Goal: Task Accomplishment & Management: Complete application form

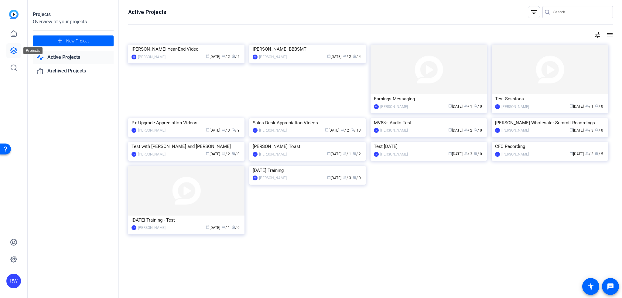
click at [14, 51] on icon at bounding box center [14, 51] width 6 height 6
click at [11, 31] on icon at bounding box center [13, 33] width 7 height 7
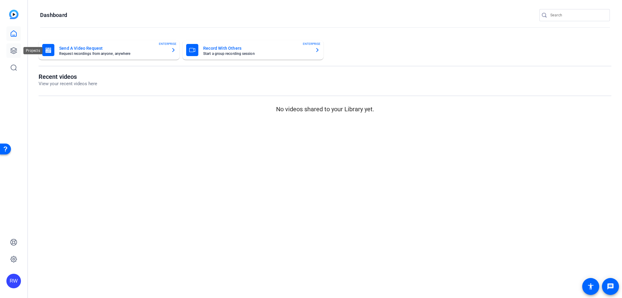
click at [13, 49] on icon at bounding box center [13, 50] width 7 height 7
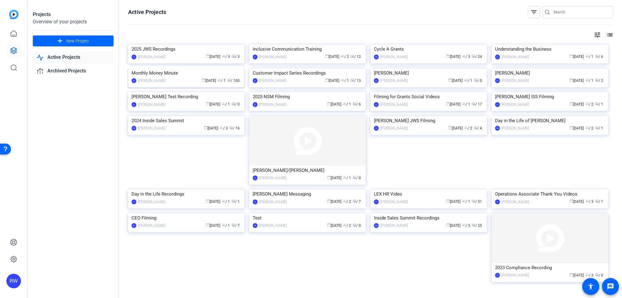
click at [197, 69] on img at bounding box center [186, 69] width 116 height 0
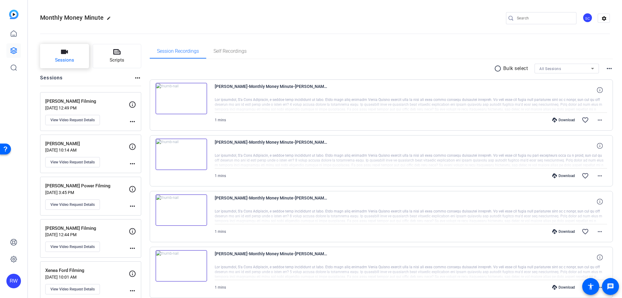
click at [72, 64] on button "Sessions" at bounding box center [64, 56] width 49 height 24
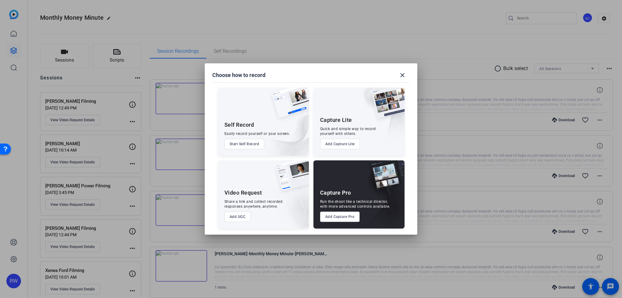
click at [245, 217] on button "Add UGC" at bounding box center [237, 217] width 26 height 10
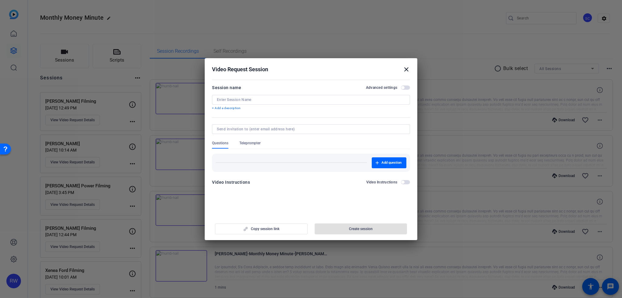
click at [251, 97] on input at bounding box center [311, 99] width 188 height 5
type input "[PERSON_NAME] Filming"
click at [384, 159] on span "button" at bounding box center [389, 163] width 35 height 15
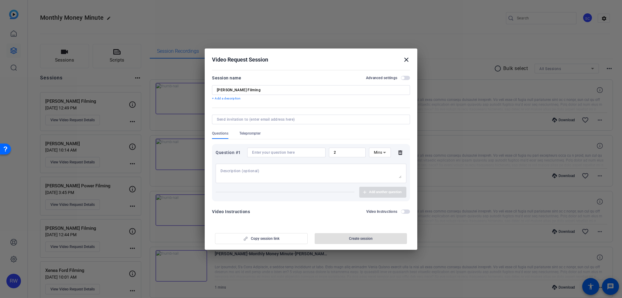
click at [252, 137] on span "Teleprompter" at bounding box center [249, 135] width 21 height 8
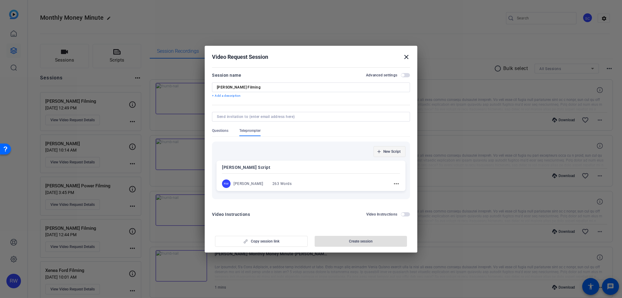
click at [393, 155] on span "button" at bounding box center [389, 152] width 31 height 15
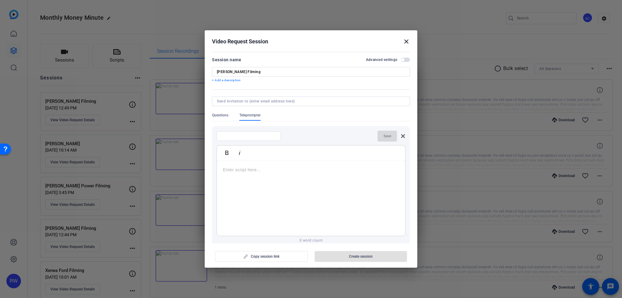
click at [251, 182] on div at bounding box center [311, 199] width 188 height 76
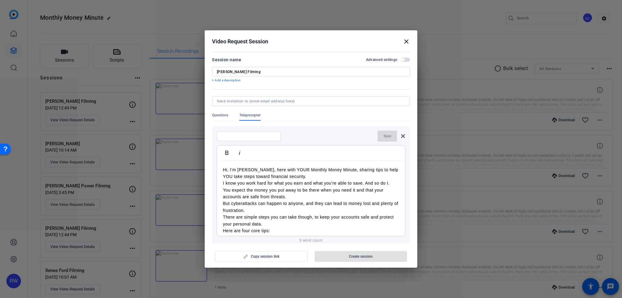
scroll to position [117, 0]
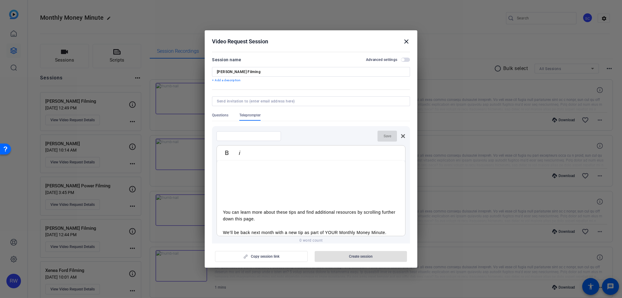
click at [223, 210] on p "You can learn more about these tips and find additional resources by scrolling …" at bounding box center [311, 216] width 176 height 14
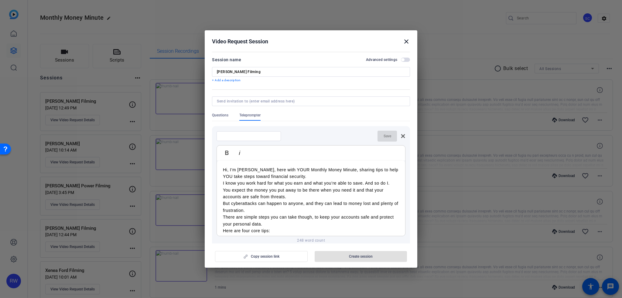
scroll to position [30, 0]
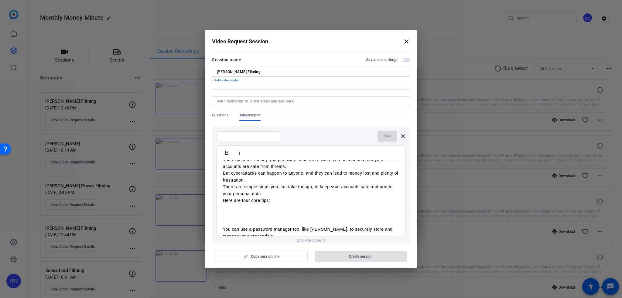
click at [223, 229] on p "You can use a password manager too, like [PERSON_NAME], to securely store and m…" at bounding box center [311, 233] width 176 height 14
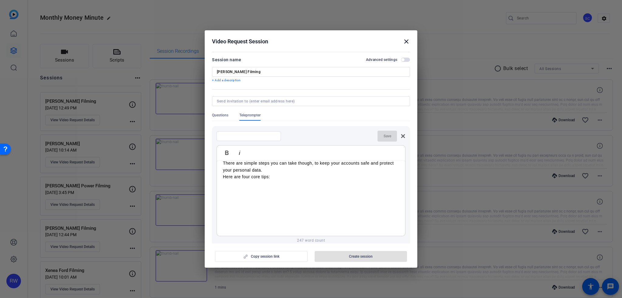
scroll to position [54, 0]
click at [271, 188] on strong "One, use a strong password" at bounding box center [265, 188] width 61 height 5
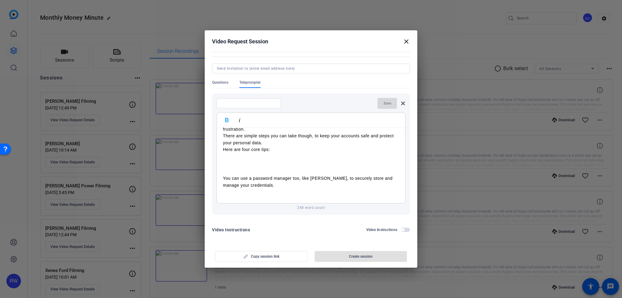
scroll to position [0, 0]
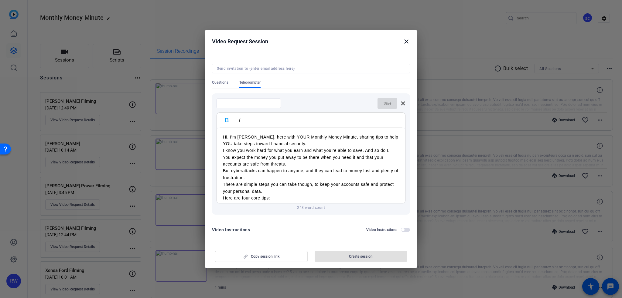
drag, startPoint x: 387, startPoint y: 196, endPoint x: 256, endPoint y: 190, distance: 131.0
click at [256, 190] on div "Hi, I’m [PERSON_NAME], here with YOUR Monthly Money Minute, sharing tips to hel…" at bounding box center [311, 227] width 188 height 199
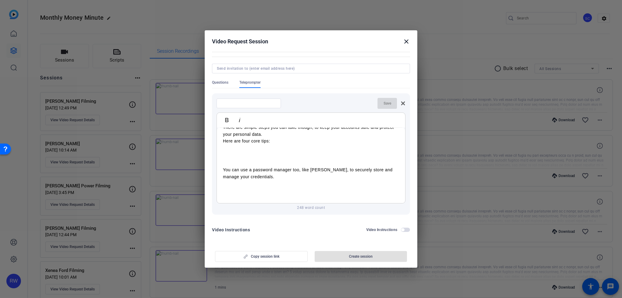
scroll to position [61, 0]
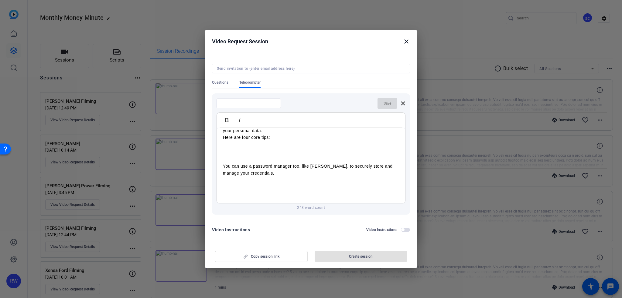
click at [269, 153] on li "One, use a strong password – one that has a mix of upper and lowercase letters,…" at bounding box center [317, 152] width 164 height 14
click at [250, 147] on strong "One, use a strong password" at bounding box center [265, 148] width 61 height 5
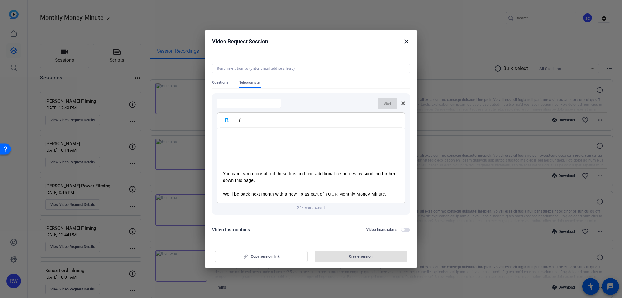
scroll to position [0, 0]
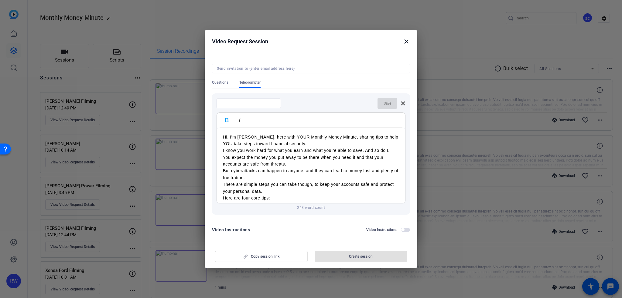
drag, startPoint x: 391, startPoint y: 195, endPoint x: 140, endPoint y: 74, distance: 278.9
click at [140, 74] on div "Choose how to record close Self Record Easily record yourself or your screen. S…" at bounding box center [311, 149] width 622 height 298
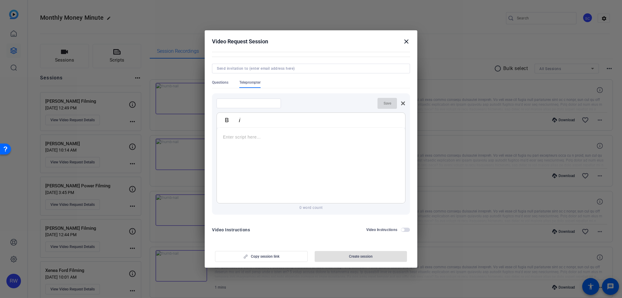
click at [221, 139] on div at bounding box center [311, 166] width 188 height 76
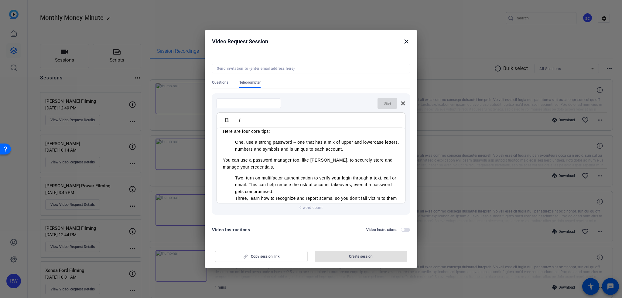
scroll to position [56, 0]
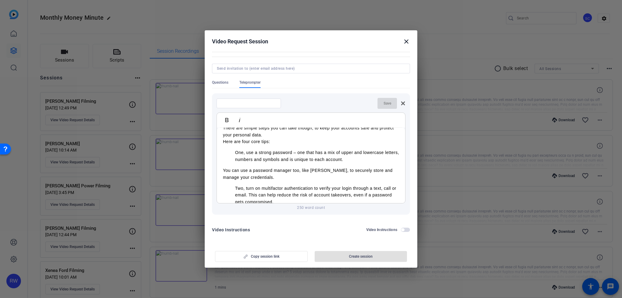
click at [234, 152] on ul "One, use a strong password – one that has a mix of upper and lowercase letters,…" at bounding box center [311, 156] width 176 height 14
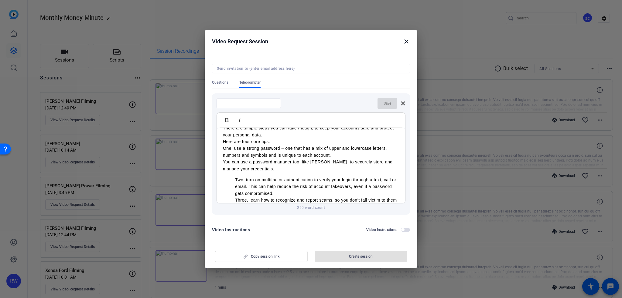
click at [232, 179] on ul "Two, turn on multifactor authentication to verify your login through a text, ca…" at bounding box center [311, 201] width 176 height 48
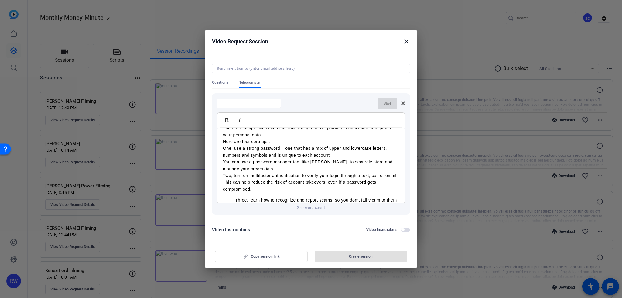
scroll to position [87, 0]
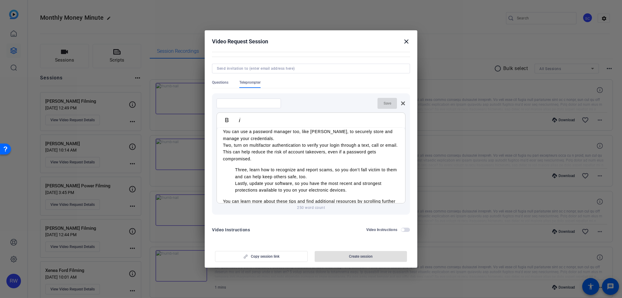
click at [231, 169] on ul "Three, learn how to recognize and report scams, so you don’t fall victim to the…" at bounding box center [311, 180] width 176 height 27
click at [234, 182] on ul "Lastly, update your software, so you have the most recent and strongest protect…" at bounding box center [311, 187] width 176 height 14
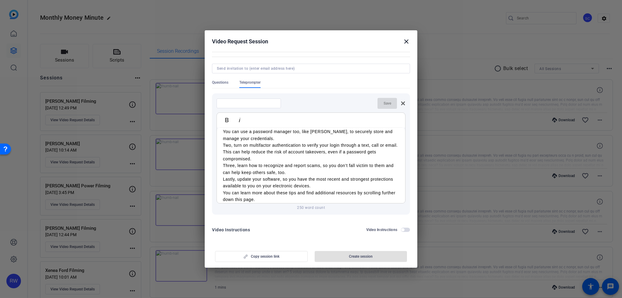
scroll to position [106, 0]
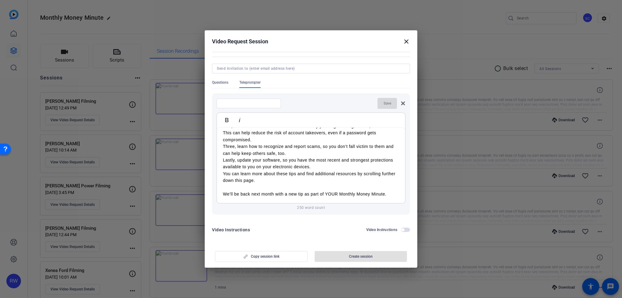
click at [221, 193] on div "Hi, I’m [PERSON_NAME], here with YOUR Monthly Money Minute, sharing tips to hel…" at bounding box center [311, 113] width 188 height 182
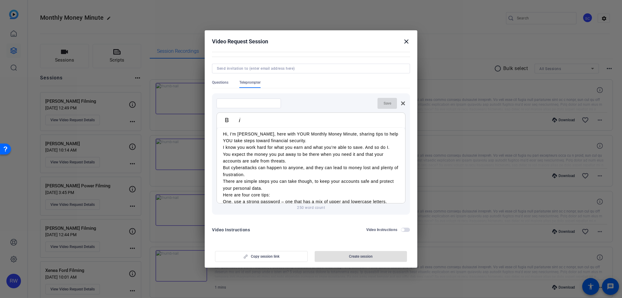
scroll to position [0, 0]
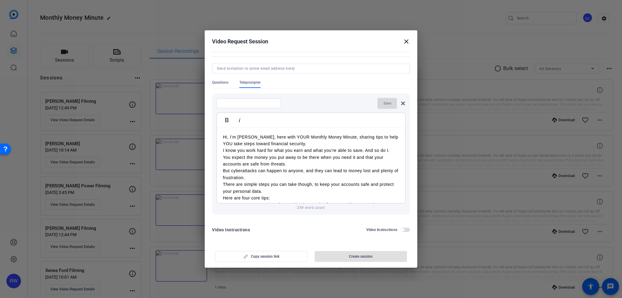
click at [243, 104] on input at bounding box center [248, 103] width 55 height 5
type input "[PERSON_NAME] Script"
click at [384, 103] on span "Save" at bounding box center [388, 103] width 8 height 5
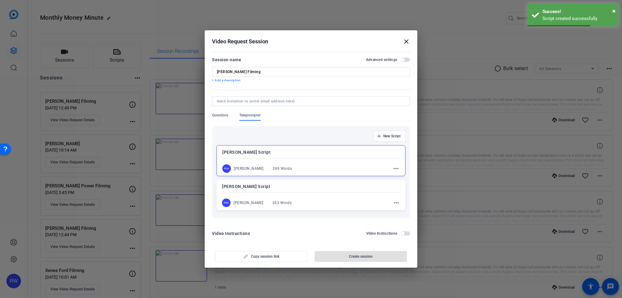
click at [392, 167] on mat-icon "more_horiz" at bounding box center [395, 168] width 7 height 7
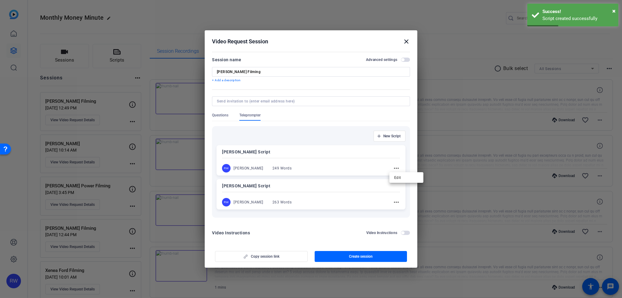
click at [392, 201] on div at bounding box center [311, 149] width 622 height 298
click at [393, 204] on mat-icon "more_horiz" at bounding box center [396, 202] width 7 height 7
click at [404, 214] on span "Edit" at bounding box center [406, 211] width 24 height 7
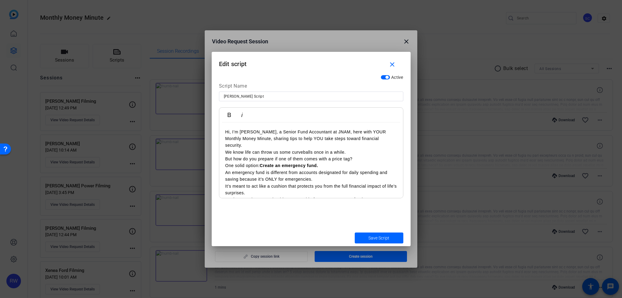
click at [385, 77] on span "button" at bounding box center [386, 77] width 3 height 3
click at [389, 63] on mat-icon "close" at bounding box center [392, 65] width 8 height 8
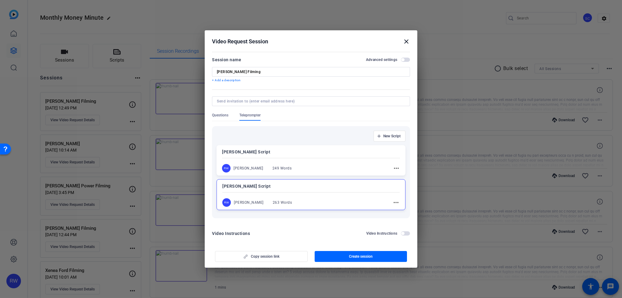
click at [394, 200] on mat-icon "more_horiz" at bounding box center [395, 202] width 7 height 7
click at [401, 214] on span "Edit" at bounding box center [406, 211] width 24 height 7
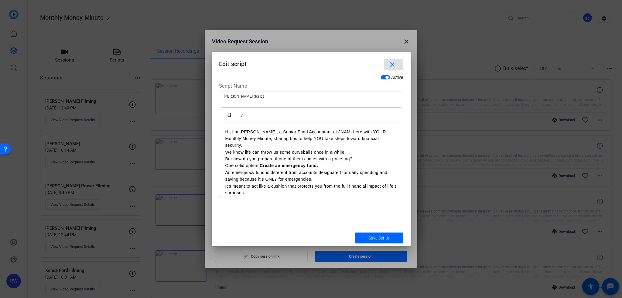
click at [386, 77] on span "button" at bounding box center [386, 77] width 3 height 3
click at [396, 239] on span "submit" at bounding box center [379, 238] width 49 height 15
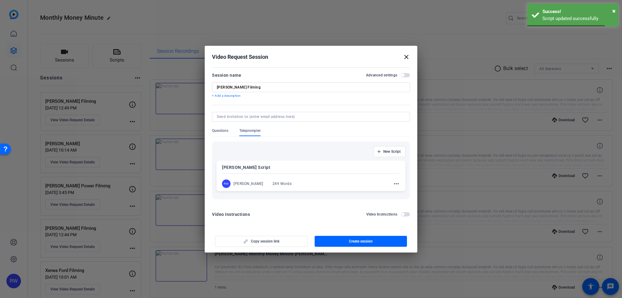
click at [397, 185] on mat-icon "more_horiz" at bounding box center [396, 183] width 7 height 7
click at [404, 193] on span "Edit" at bounding box center [409, 192] width 24 height 7
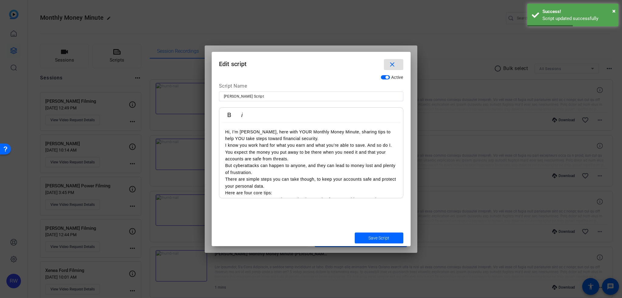
click at [393, 64] on mat-icon "close" at bounding box center [392, 65] width 8 height 8
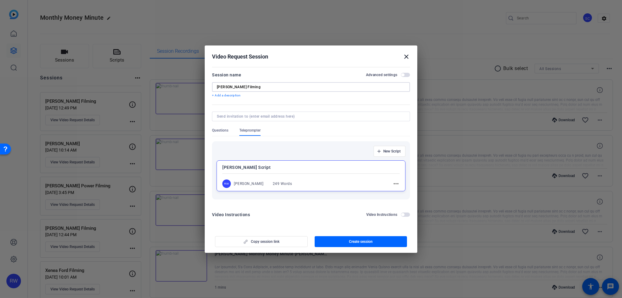
drag, startPoint x: 231, startPoint y: 88, endPoint x: 225, endPoint y: 90, distance: 6.0
click at [225, 90] on div "[PERSON_NAME] Filming" at bounding box center [311, 87] width 188 height 10
type input "[PERSON_NAME] Filming"
click at [362, 244] on span "Create session" at bounding box center [361, 242] width 24 height 5
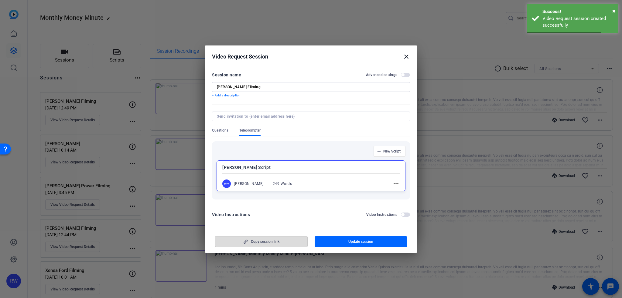
click at [260, 242] on span "Copy session link" at bounding box center [265, 242] width 29 height 5
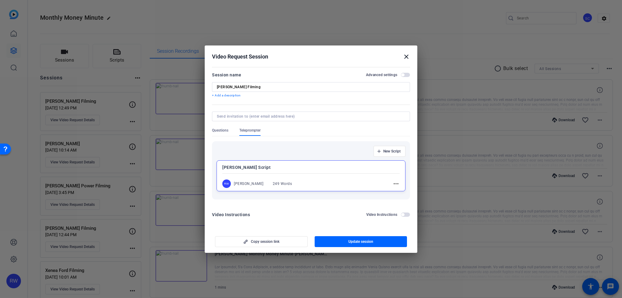
drag, startPoint x: 406, startPoint y: 59, endPoint x: 401, endPoint y: 57, distance: 5.7
click at [406, 58] on mat-icon "close" at bounding box center [406, 56] width 7 height 7
